Goal: Register for event/course

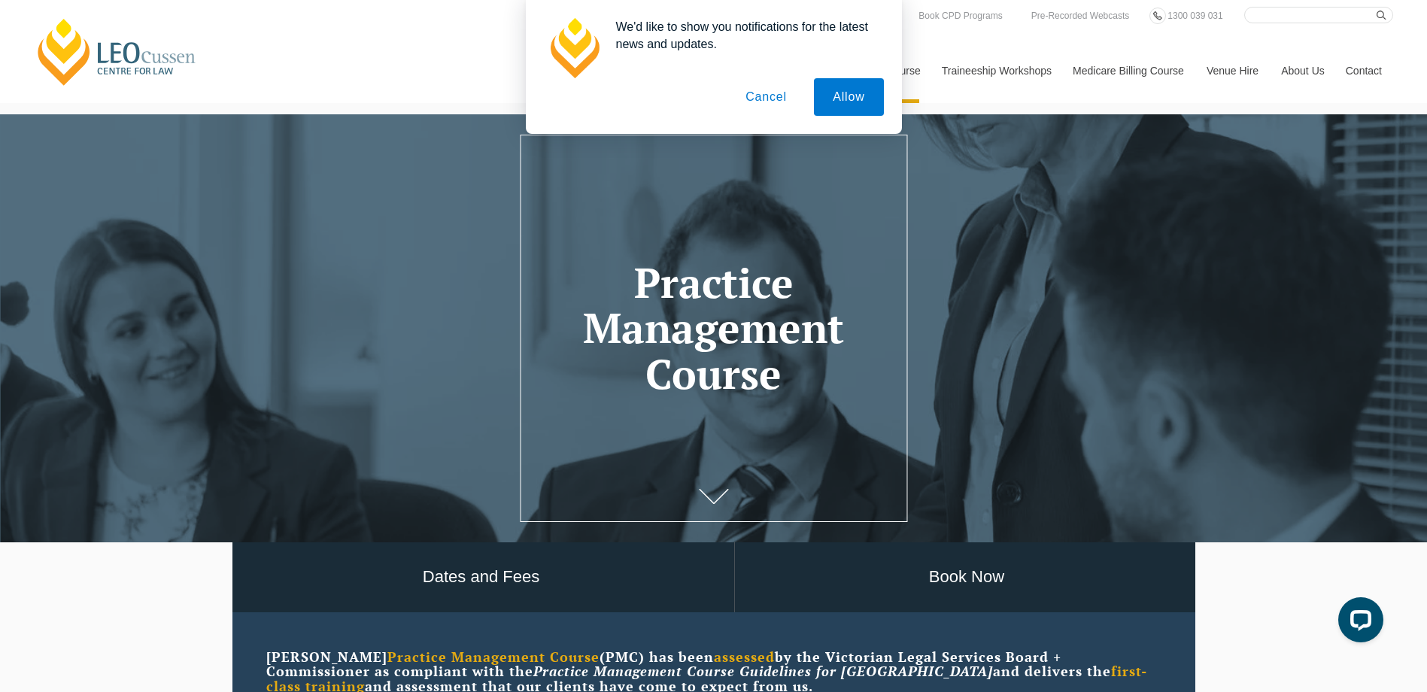
click at [770, 95] on button "Cancel" at bounding box center [766, 97] width 79 height 38
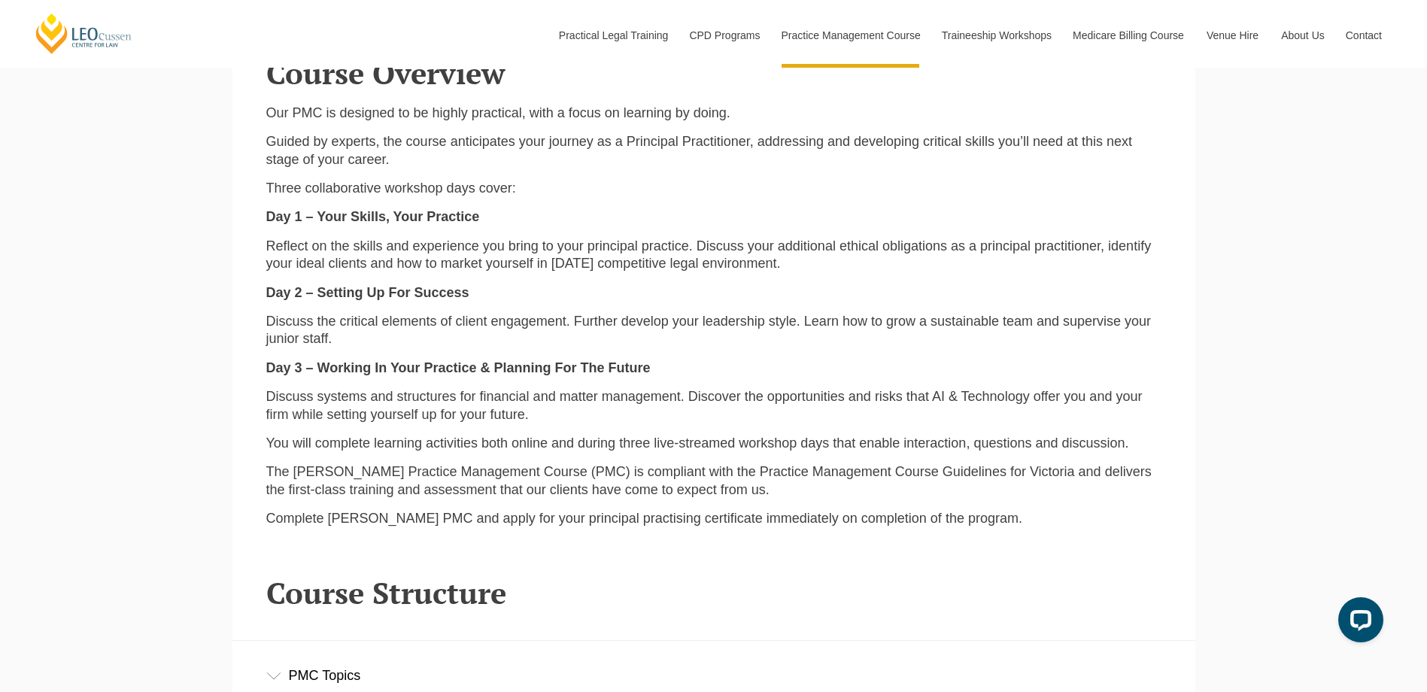
scroll to position [1806, 0]
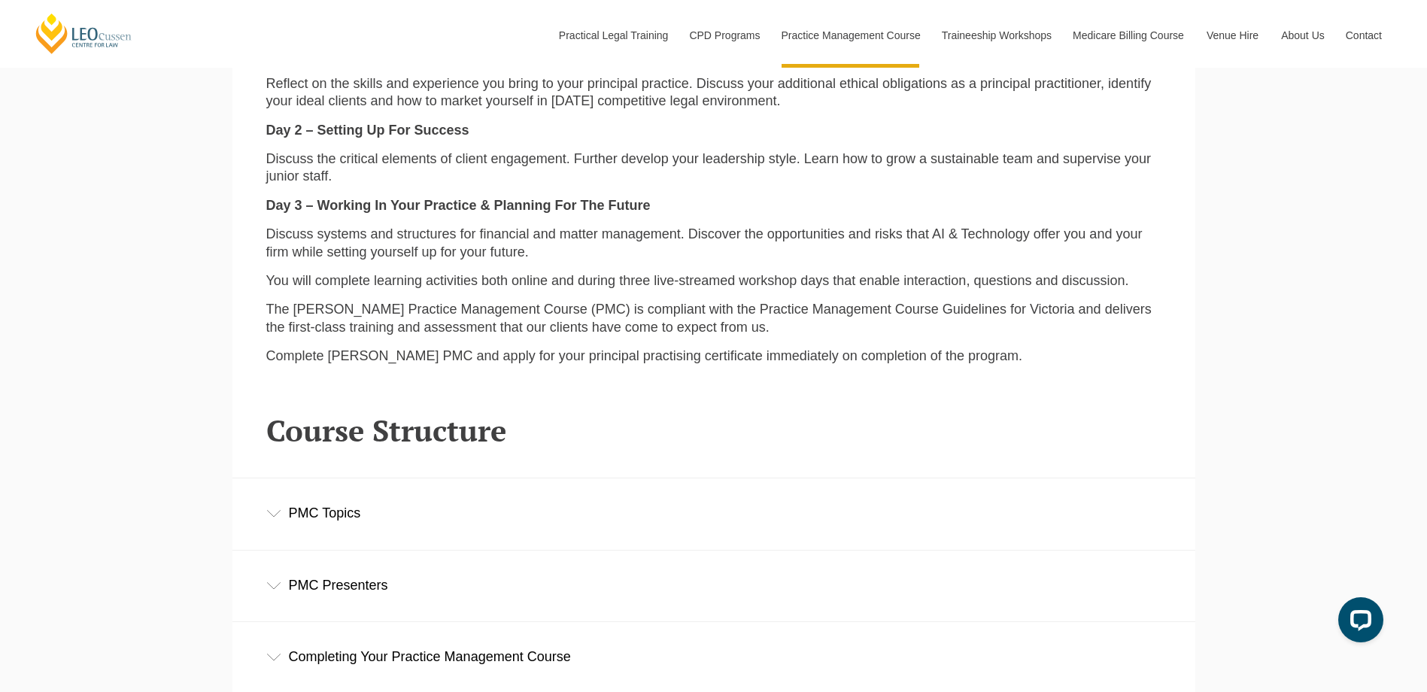
click at [275, 515] on icon at bounding box center [273, 514] width 15 height 8
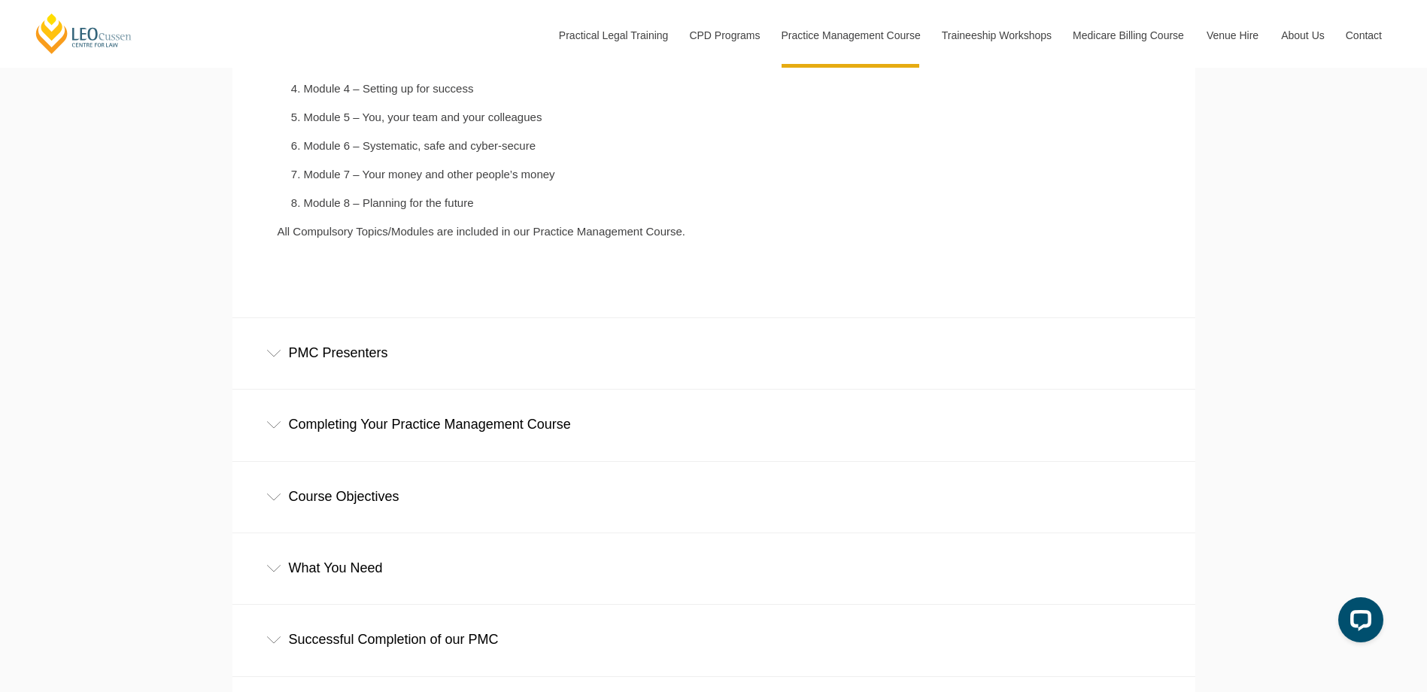
scroll to position [2408, 0]
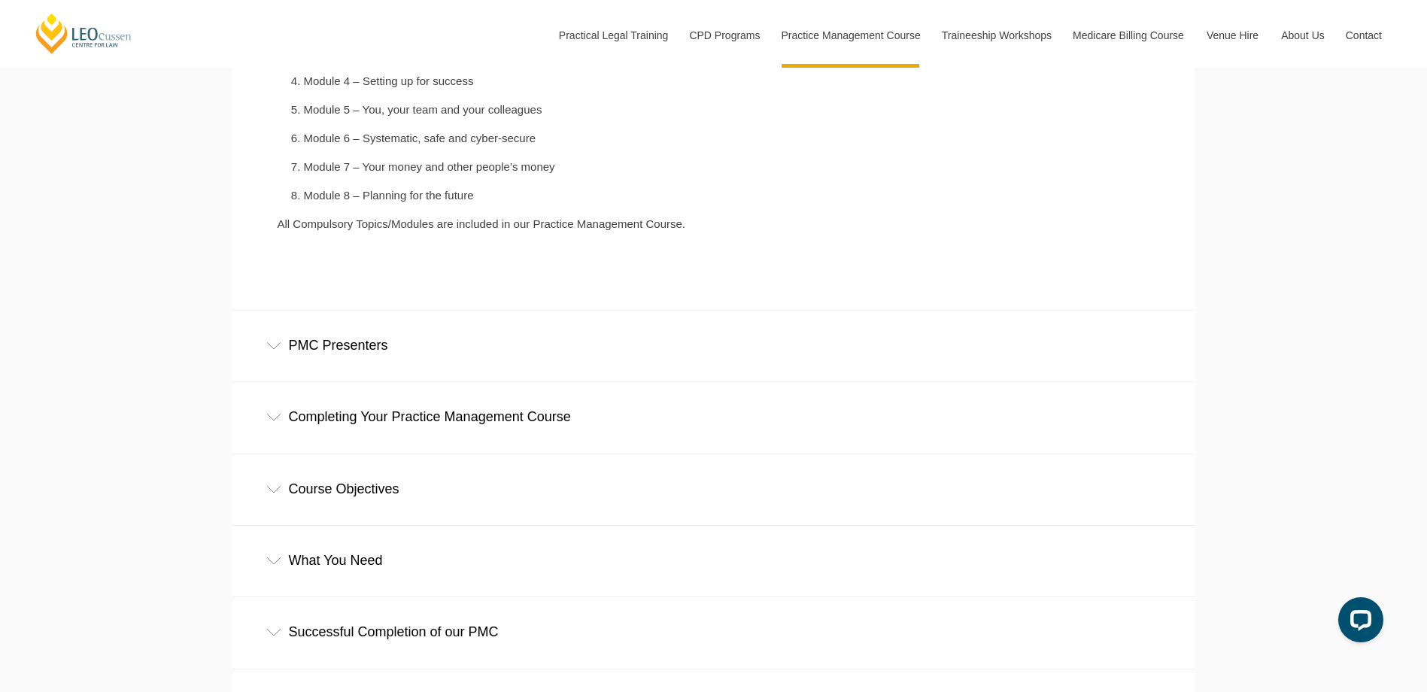
click at [283, 351] on div "PMC Presenters" at bounding box center [713, 346] width 963 height 70
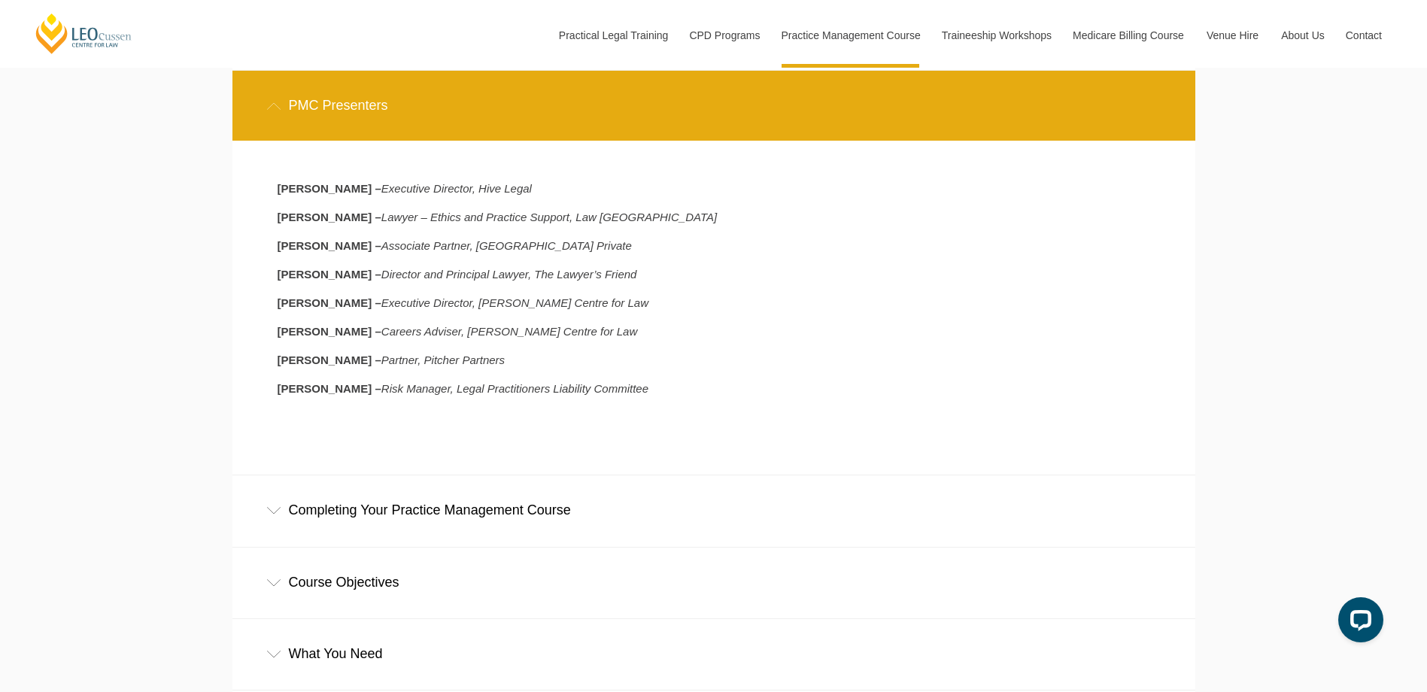
scroll to position [2784, 0]
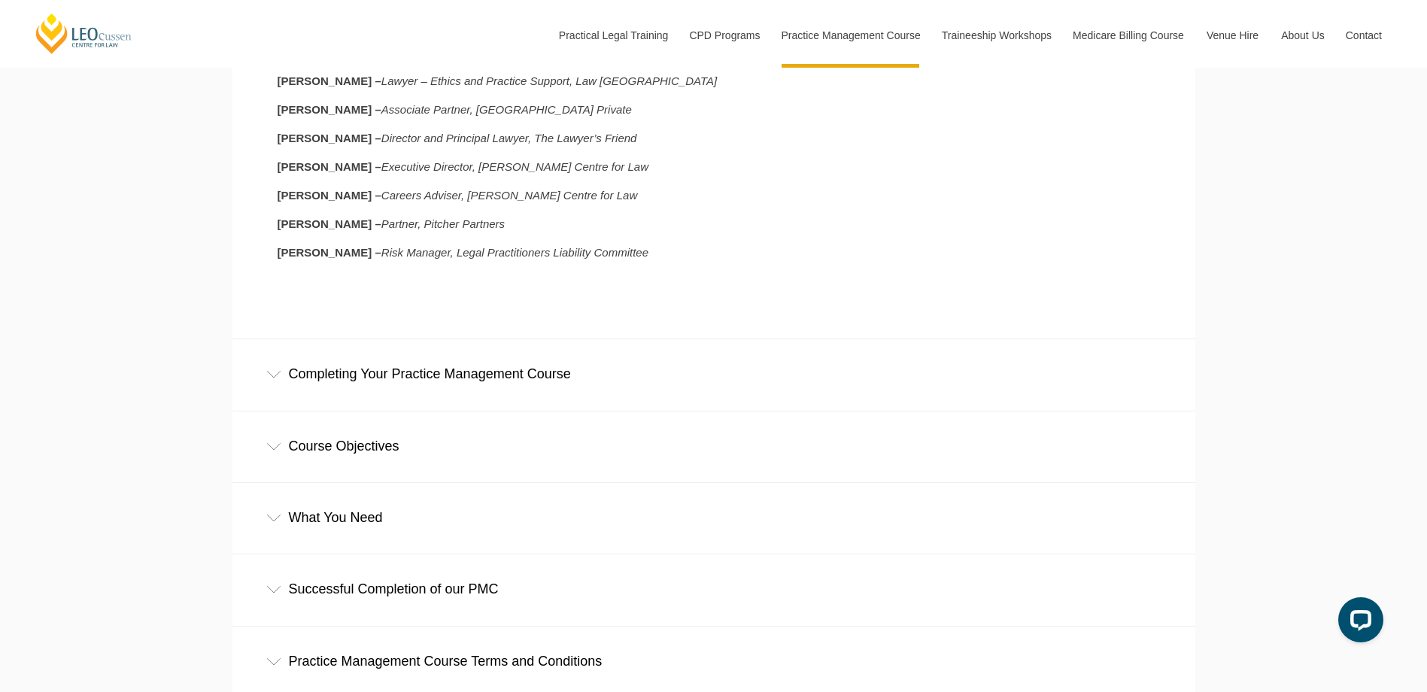
click at [277, 378] on icon at bounding box center [273, 375] width 15 height 8
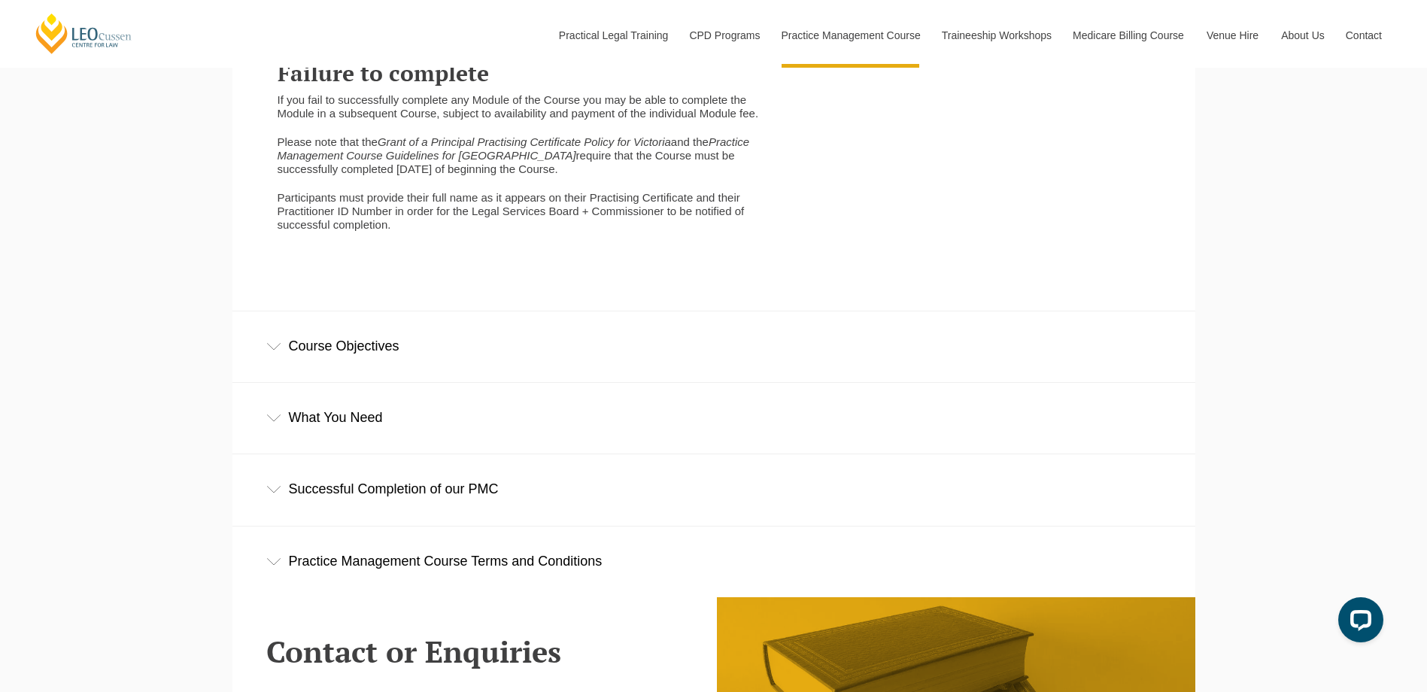
scroll to position [3611, 0]
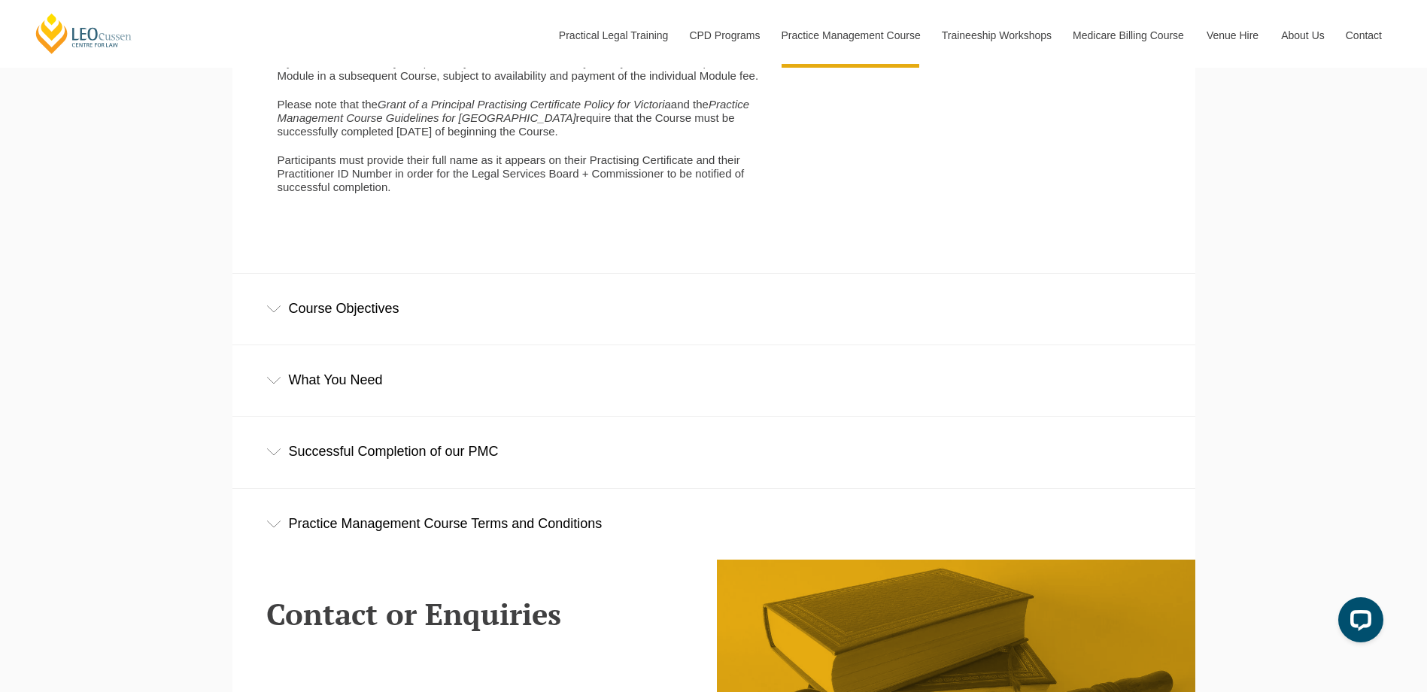
click at [277, 320] on div "Course Objectives" at bounding box center [713, 309] width 963 height 70
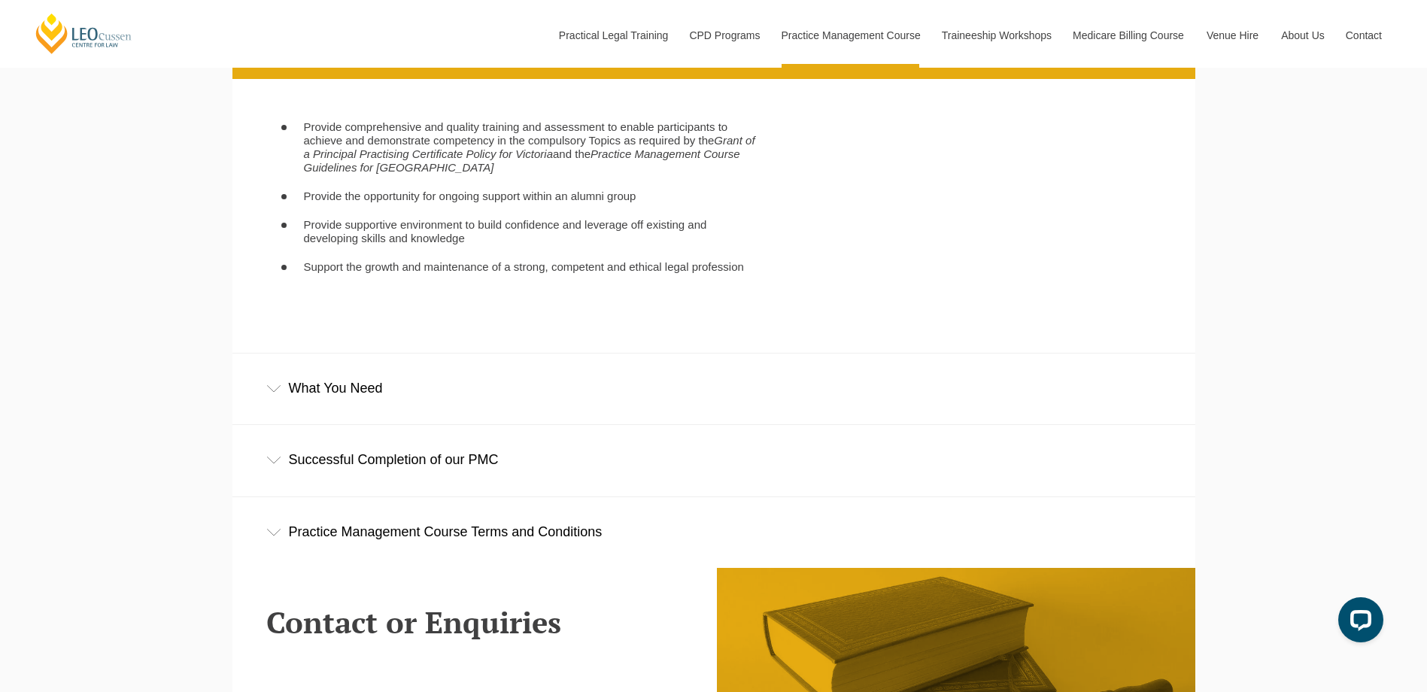
scroll to position [3912, 0]
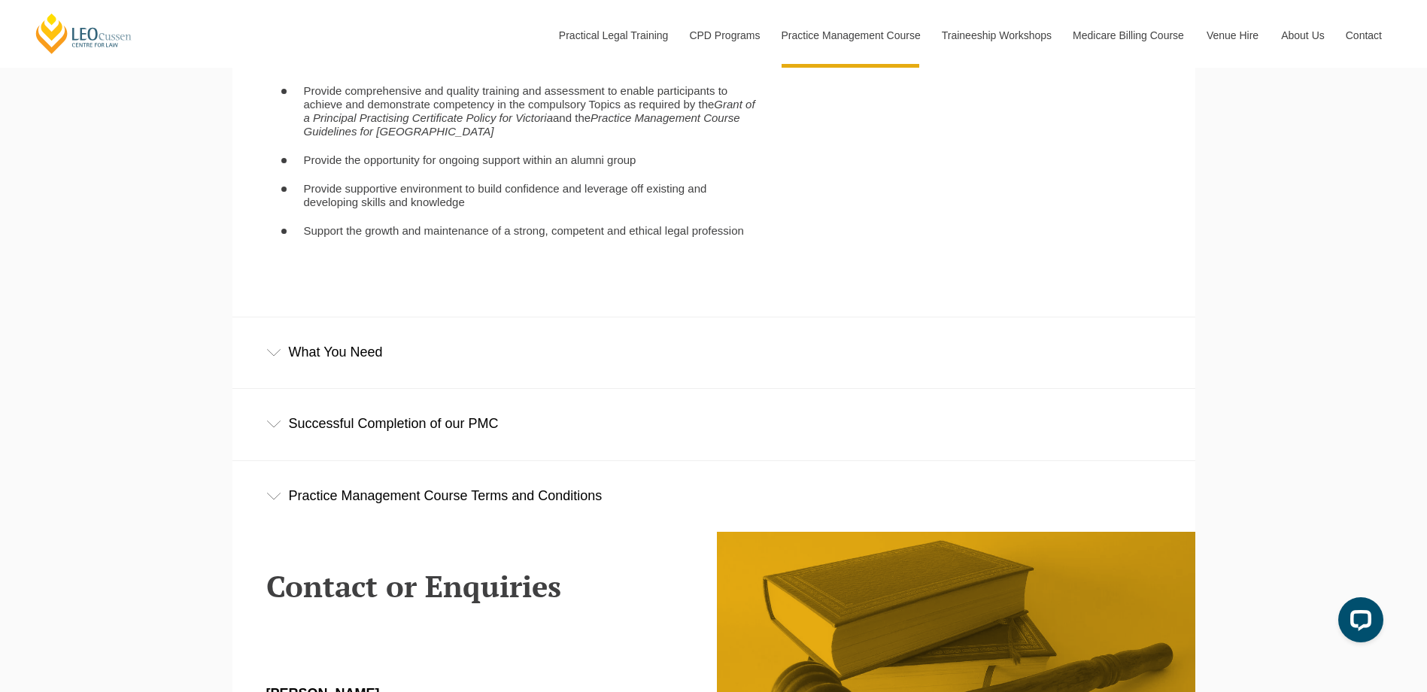
click at [269, 357] on icon at bounding box center [273, 353] width 15 height 8
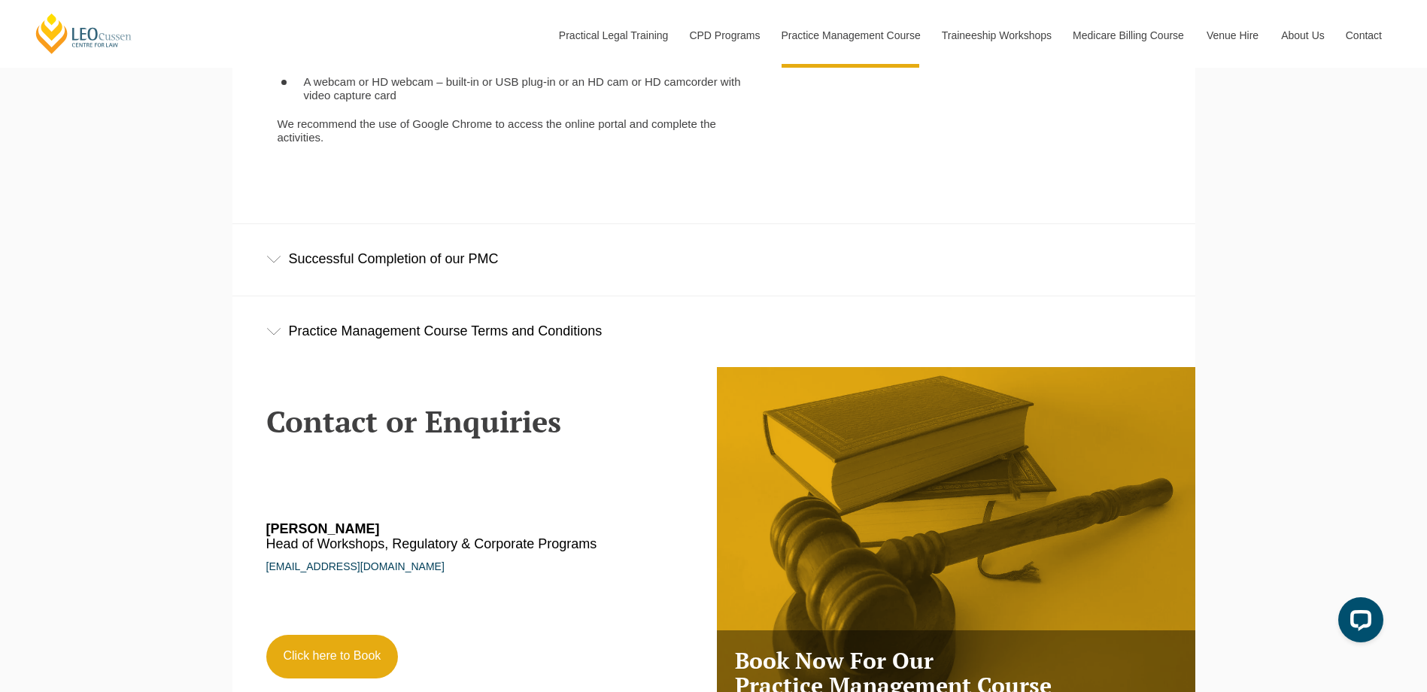
scroll to position [4439, 0]
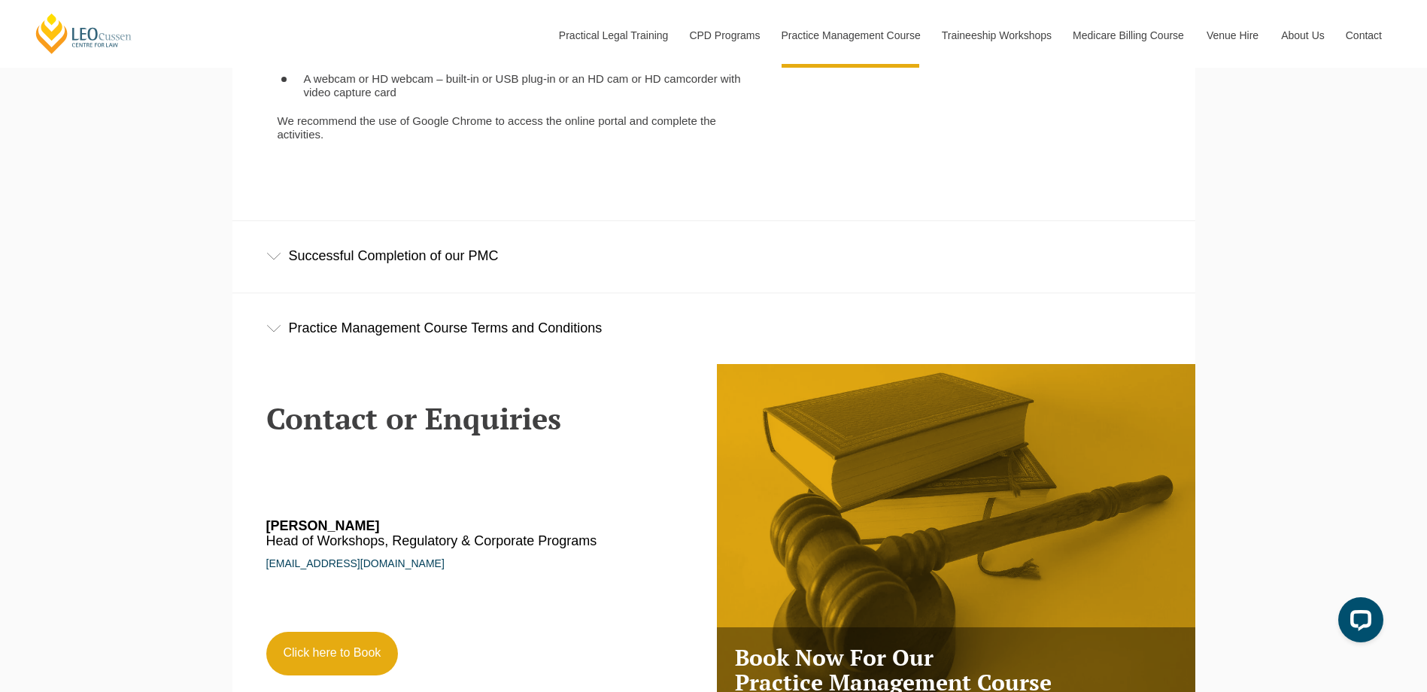
click at [278, 260] on icon at bounding box center [273, 257] width 15 height 8
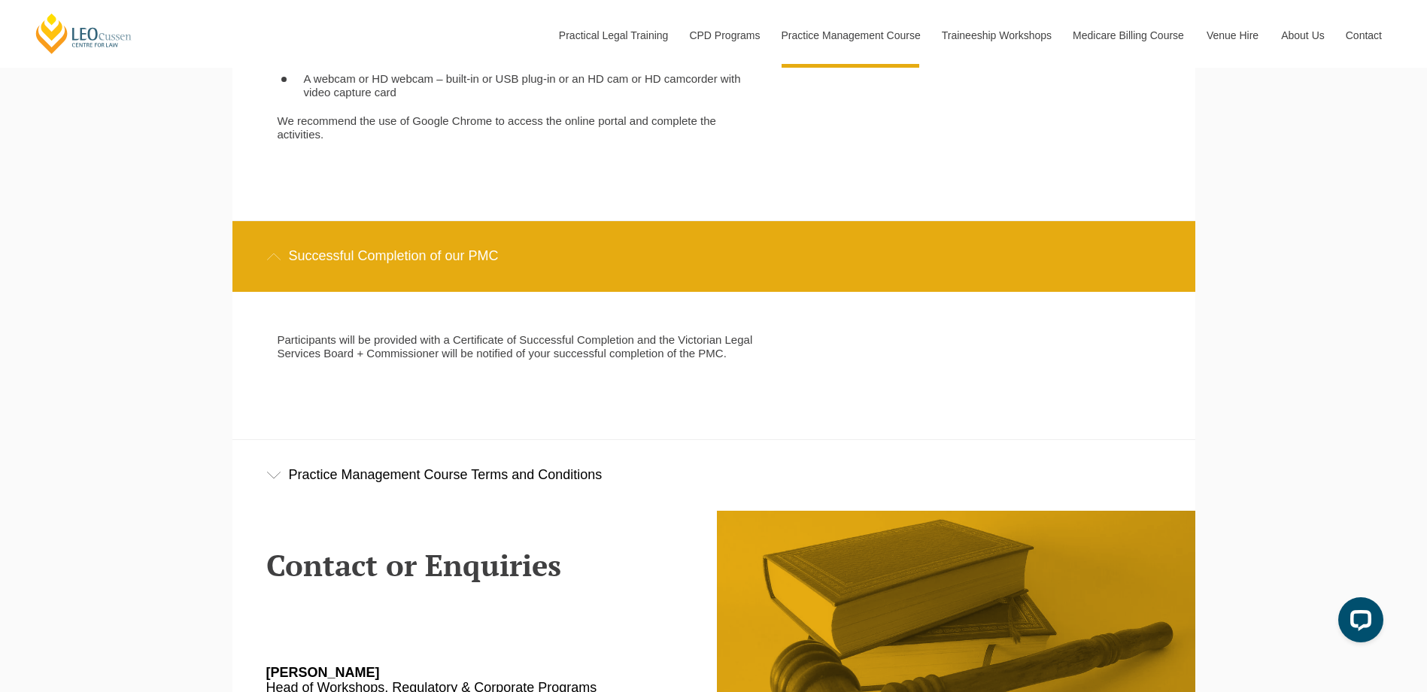
click at [281, 479] on icon at bounding box center [273, 476] width 15 height 8
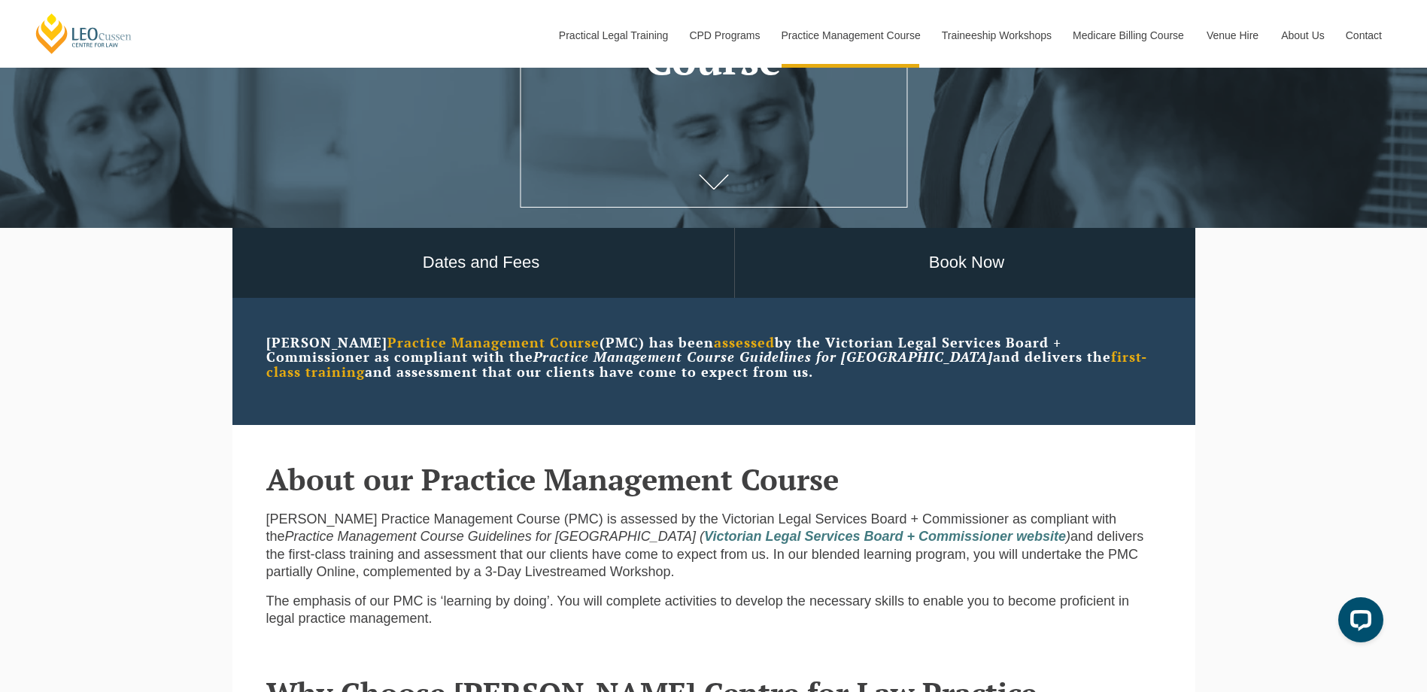
scroll to position [301, 0]
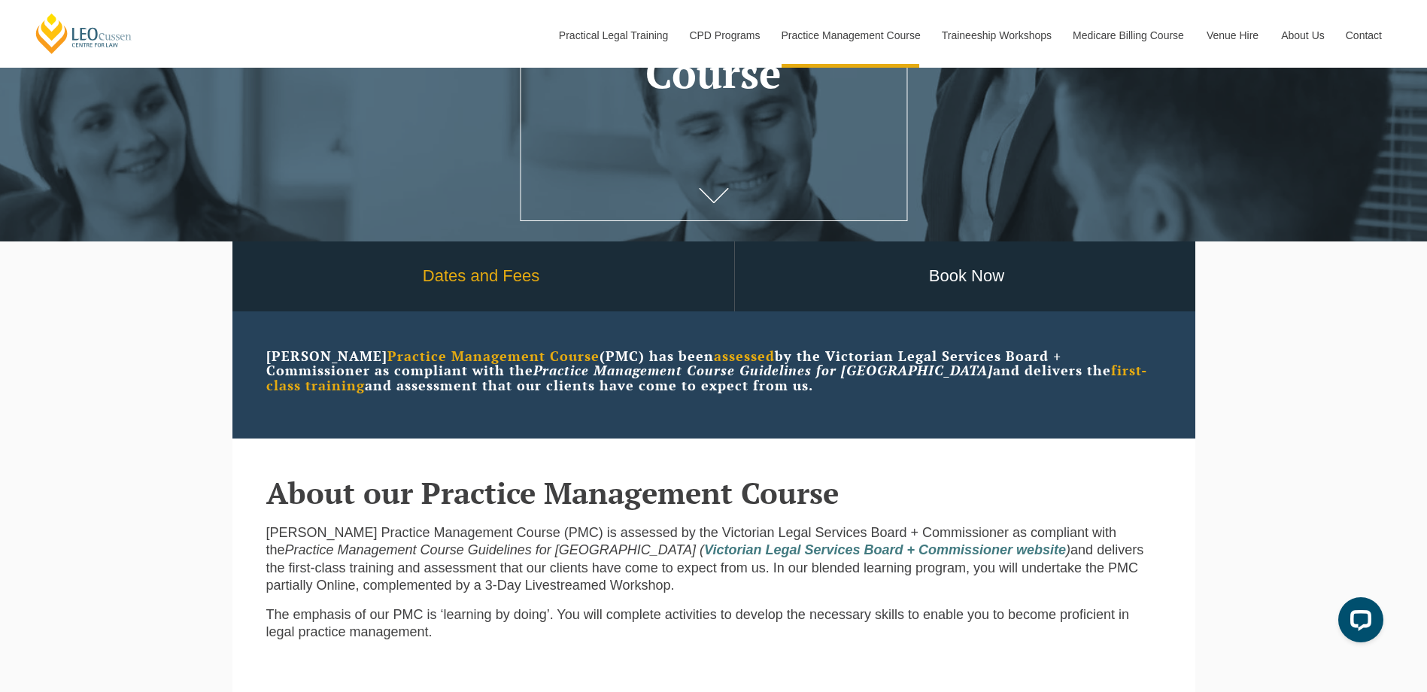
click at [469, 274] on link "Dates and Fees" at bounding box center [482, 277] width 506 height 70
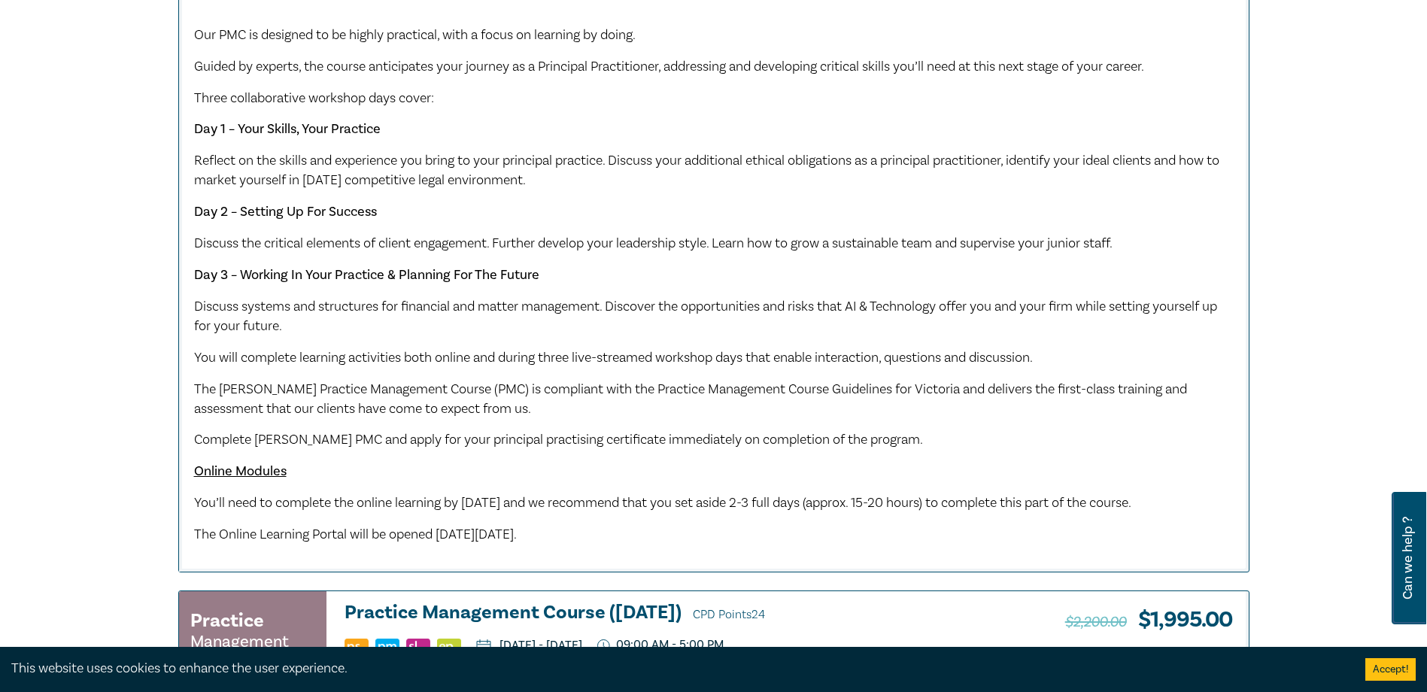
scroll to position [1505, 0]
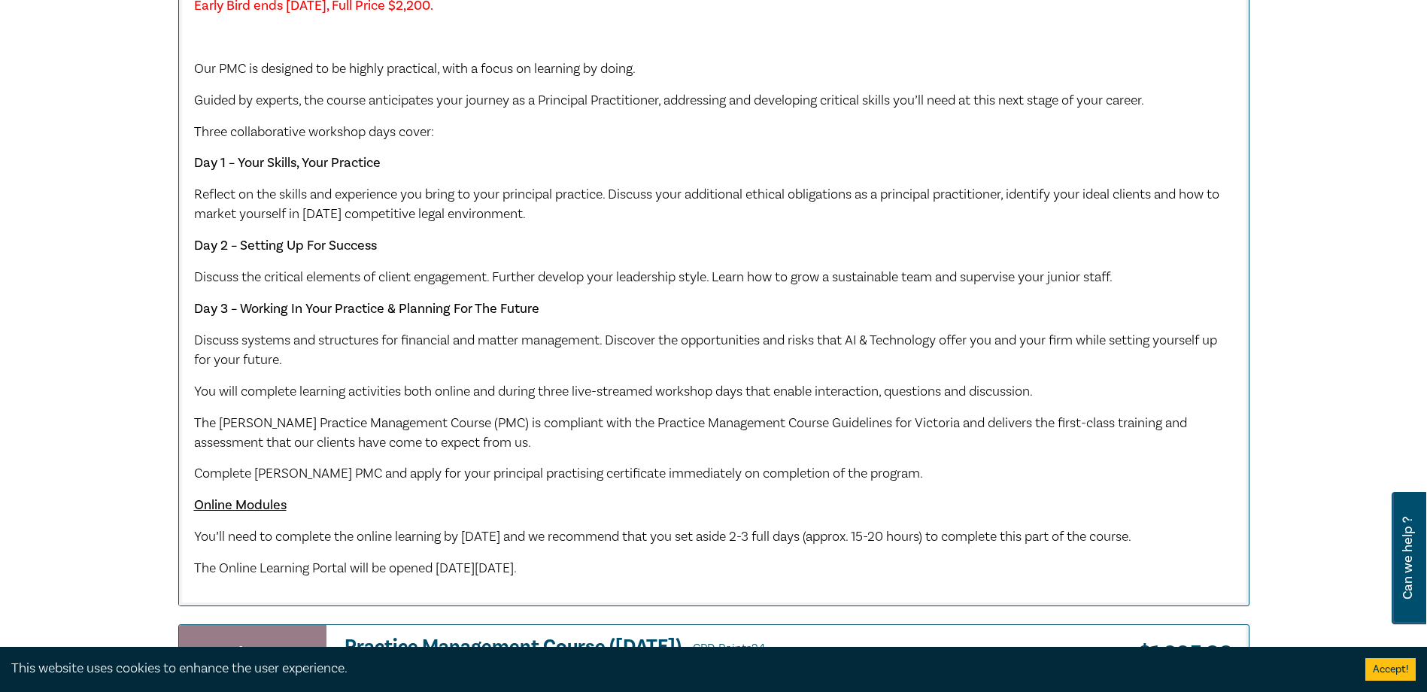
drag, startPoint x: 258, startPoint y: 588, endPoint x: 170, endPoint y: 81, distance: 514.7
click at [170, 81] on div "Practice Management Course Practice Management Course (October 2025) CPD Points…" at bounding box center [713, 219] width 1089 height 776
drag, startPoint x: 170, startPoint y: 81, endPoint x: 393, endPoint y: 143, distance: 231.3
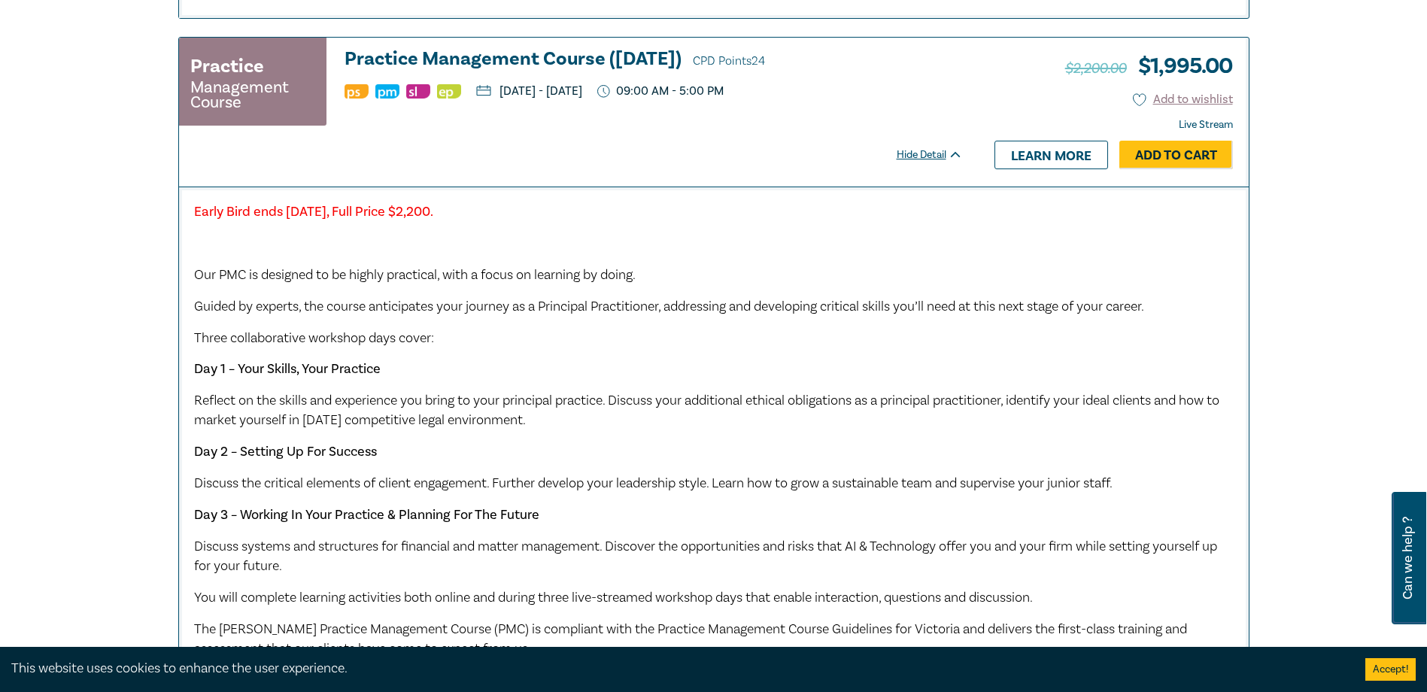
scroll to position [1279, 0]
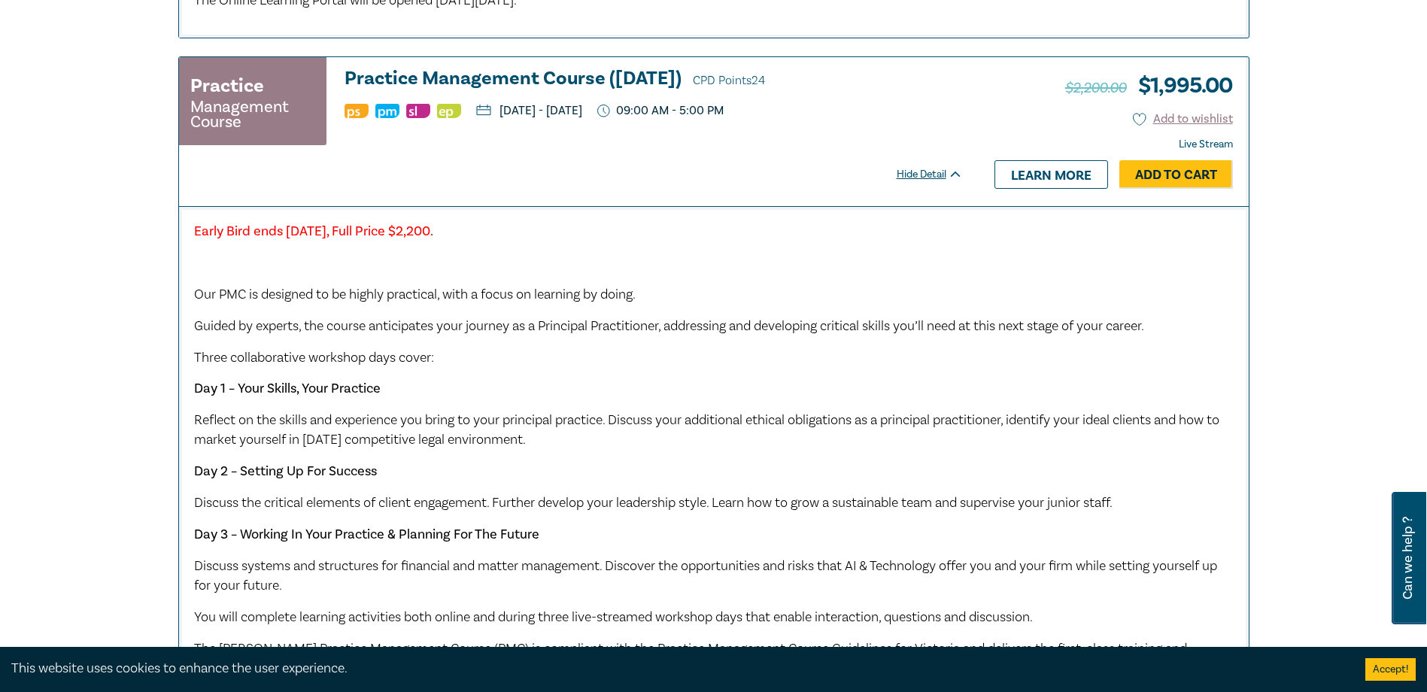
click at [693, 195] on div "Practice Management Course Practice Management Course (October 2025) CPD Points…" at bounding box center [578, 131] width 799 height 149
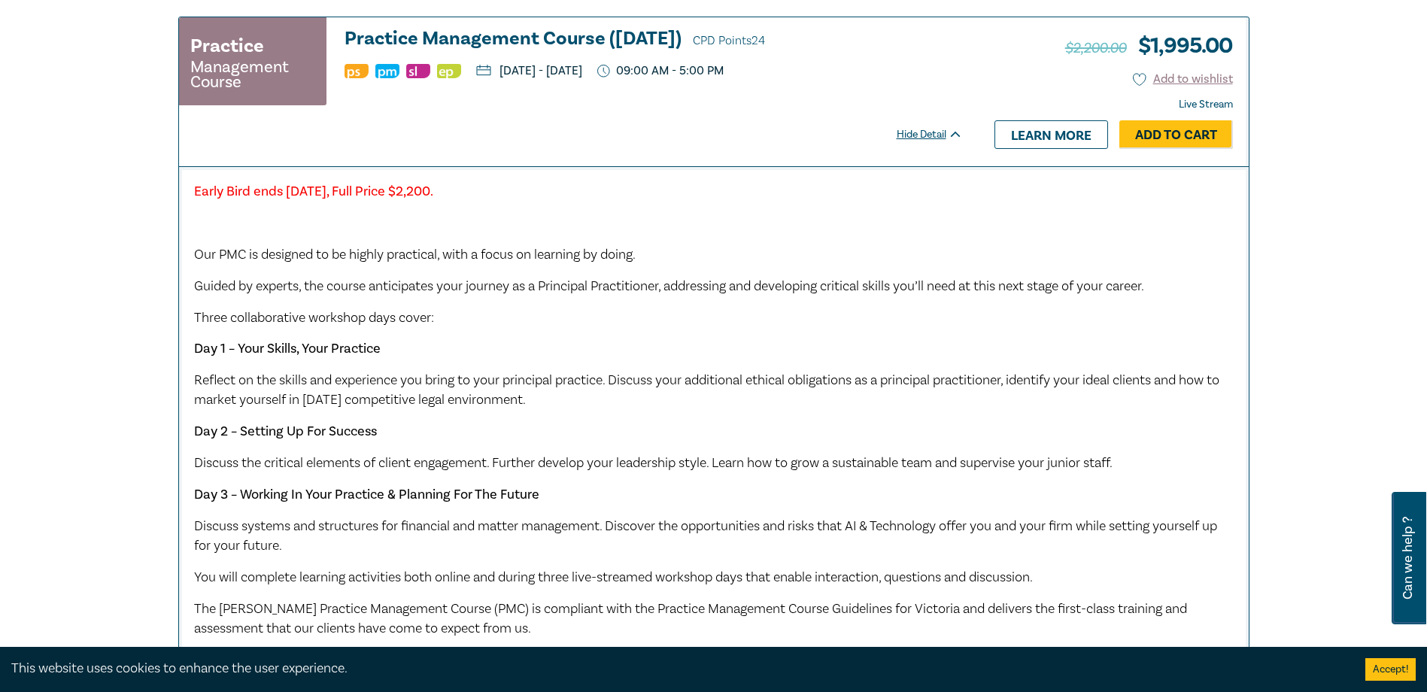
scroll to position [1354, 0]
